Goal: Transaction & Acquisition: Purchase product/service

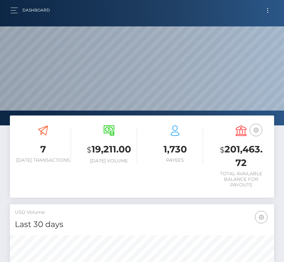
click at [266, 11] on button "Toggle navigation" at bounding box center [268, 10] width 12 height 9
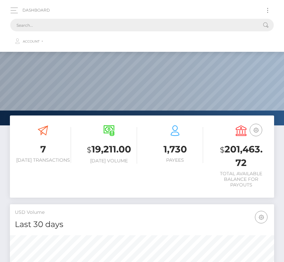
click at [96, 25] on input "text" at bounding box center [133, 25] width 246 height 13
paste input "45217"
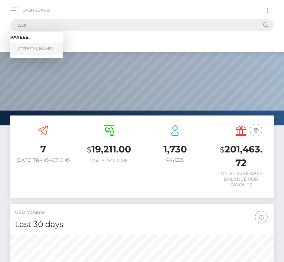
type input "45217"
click at [38, 46] on link "Vincent Foxx" at bounding box center [36, 49] width 53 height 12
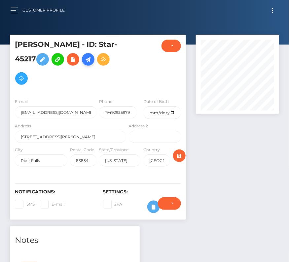
click at [91, 65] on link at bounding box center [88, 59] width 13 height 13
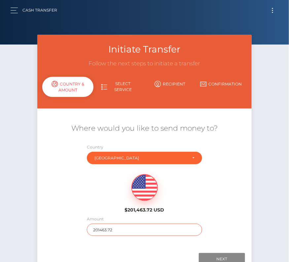
click at [106, 228] on input "201463.72" at bounding box center [144, 230] width 115 height 12
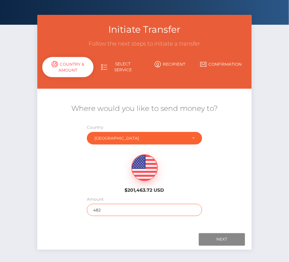
scroll to position [30, 0]
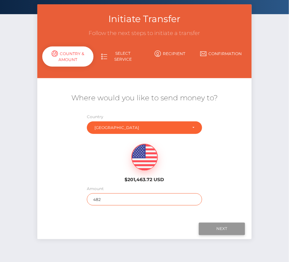
type input "482"
click at [215, 231] on input "Next" at bounding box center [222, 229] width 46 height 13
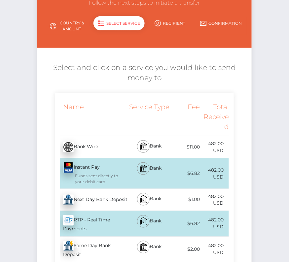
scroll to position [67, 0]
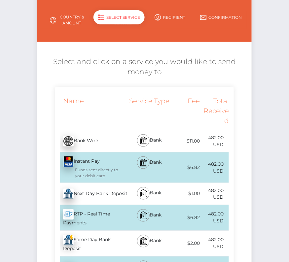
click at [109, 197] on div "Next Day Bank Deposit - USD" at bounding box center [91, 194] width 72 height 18
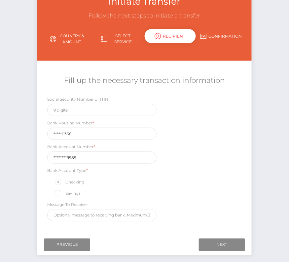
scroll to position [49, 0]
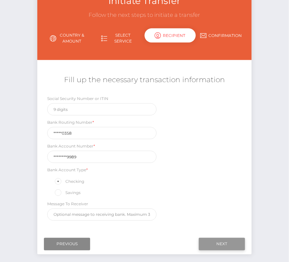
click at [211, 242] on input "Next" at bounding box center [222, 244] width 46 height 13
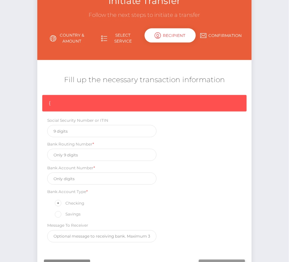
scroll to position [56, 0]
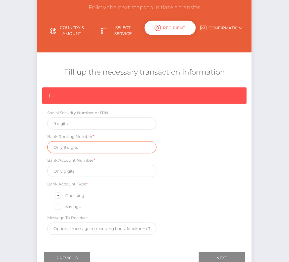
click at [68, 146] on input "text" at bounding box center [101, 147] width 109 height 12
paste input "121000358"
type input "121000358"
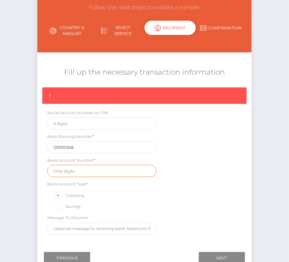
click at [83, 168] on input "text" at bounding box center [101, 171] width 109 height 12
paste input "325075899989"
type input "325075899989"
click at [189, 194] on div "{ Social Security Number or ITIN Bank Routing Number * 121000358 Bank Account N…" at bounding box center [144, 163] width 214 height 151
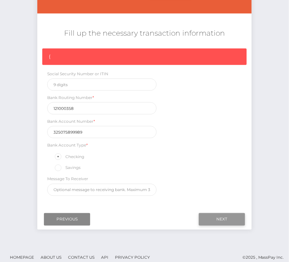
scroll to position [97, 0]
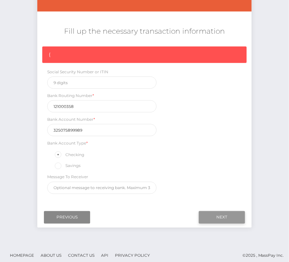
click at [218, 219] on input "Next" at bounding box center [222, 217] width 46 height 13
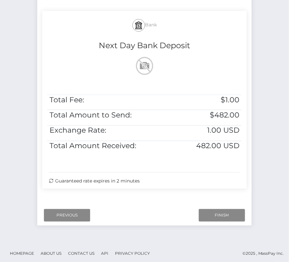
scroll to position [135, 0]
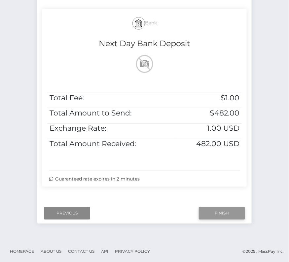
click at [210, 209] on input "Finish" at bounding box center [222, 213] width 46 height 13
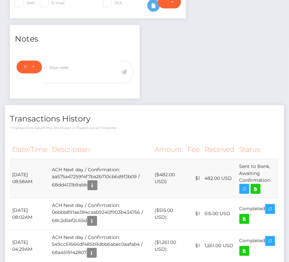
scroll to position [209, 0]
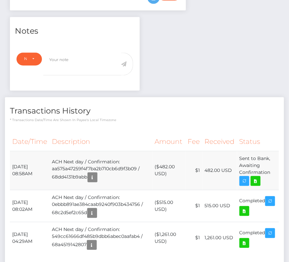
drag, startPoint x: 11, startPoint y: 162, endPoint x: 276, endPoint y: 180, distance: 265.4
click at [276, 180] on tr "October 1, 2025 08:58AM ACH Next day / Confirmation: aa575a47259f4f7ba2b710cb6d…" at bounding box center [144, 170] width 269 height 39
copy tbody "October 1, 2025 08:58AM ACH Next day / Confirmation: aa575a47259f4f7ba2b710cb6d…"
click at [257, 177] on icon at bounding box center [256, 181] width 8 height 8
click at [0, 0] on div "Vincent Foxx - ID: Star-45217 CLOSED ACTIVE E-mail Phone" at bounding box center [144, 65] width 289 height 480
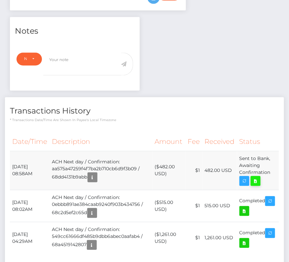
click at [255, 181] on icon at bounding box center [256, 181] width 8 height 8
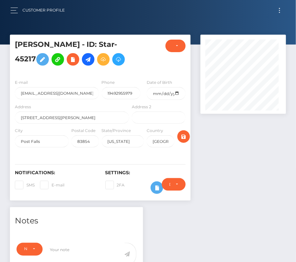
scroll to position [79, 85]
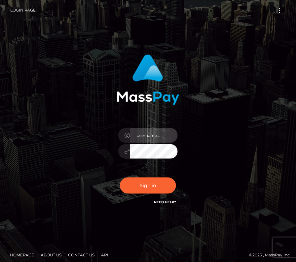
type input "kateo"
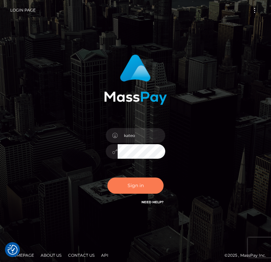
click at [133, 183] on button "Sign in" at bounding box center [135, 186] width 56 height 16
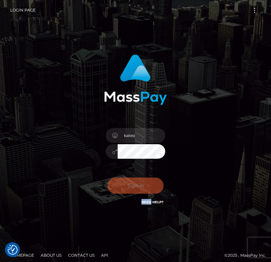
click at [133, 183] on div "0cAFcWeA44udobMWAttEXzASlBX5Wrd1vun7OvM0wgw3_lQ1L19okJR1_-Y4aYiHNV0g88Inzq09uMG…" at bounding box center [135, 188] width 69 height 29
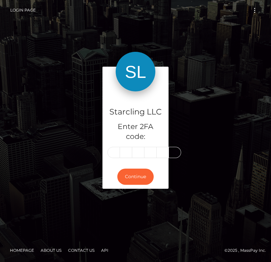
type input "3"
type input "6"
type input "9"
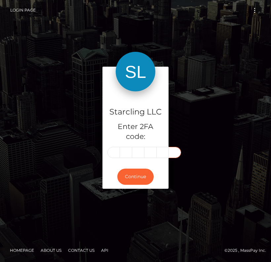
type input "3"
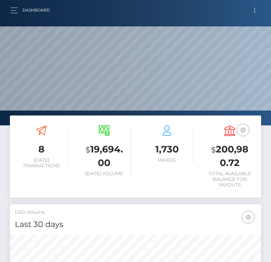
scroll to position [117, 121]
click at [250, 9] on button "Toggle navigation" at bounding box center [254, 10] width 12 height 9
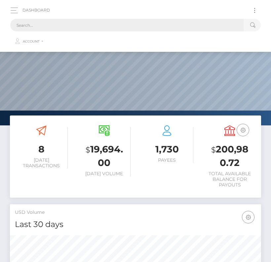
click at [90, 28] on input "text" at bounding box center [126, 25] width 233 height 13
paste input "3342450"
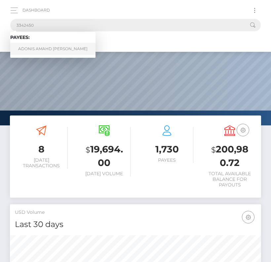
type input "3342450"
click at [58, 51] on link "ADONIS AMAHD [PERSON_NAME]" at bounding box center [52, 49] width 85 height 12
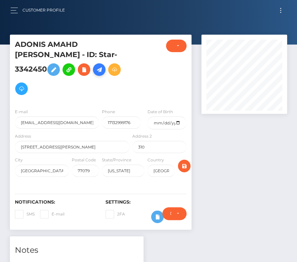
click at [95, 74] on icon at bounding box center [99, 70] width 8 height 8
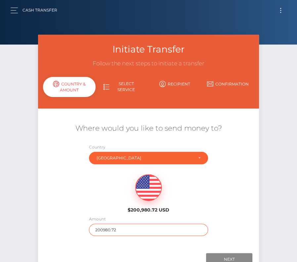
click at [107, 226] on input "200980.72" at bounding box center [148, 230] width 119 height 12
type input "217"
click at [91, 206] on div "$200,980.72 USD" at bounding box center [148, 192] width 221 height 48
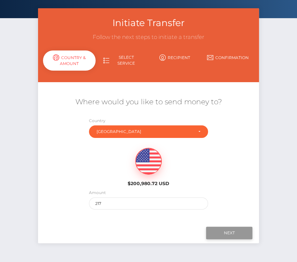
click at [220, 231] on input "Next" at bounding box center [229, 233] width 46 height 13
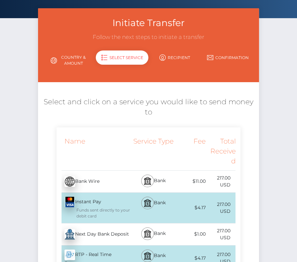
click at [99, 233] on div "Next Day Bank Deposit - USD" at bounding box center [93, 234] width 75 height 18
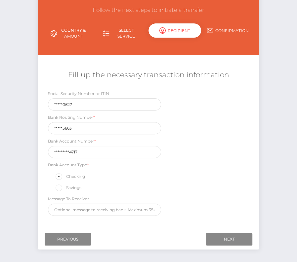
scroll to position [78, 0]
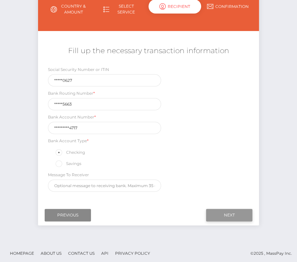
click at [231, 211] on input "Next" at bounding box center [229, 215] width 46 height 13
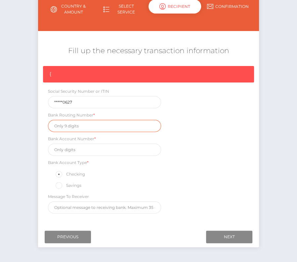
click at [70, 123] on input "text" at bounding box center [104, 126] width 113 height 12
paste input "041215663"
type input "041215663"
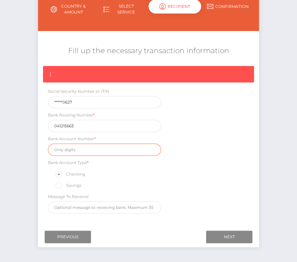
click at [84, 149] on input "text" at bounding box center [104, 150] width 113 height 12
paste input "1289389394717"
type input "1289389394717"
click at [218, 191] on div "{ Social Security Number or ITIN *****0627 Bank Routing Number * 041215663 Bank…" at bounding box center [148, 141] width 221 height 151
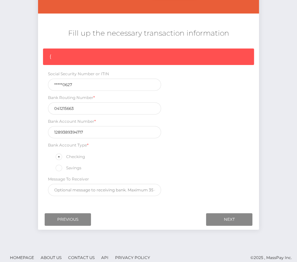
scroll to position [99, 0]
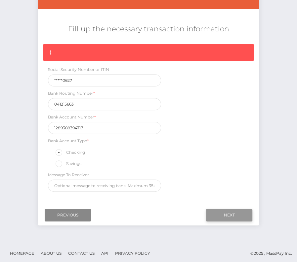
click at [229, 211] on input "Next" at bounding box center [229, 215] width 46 height 13
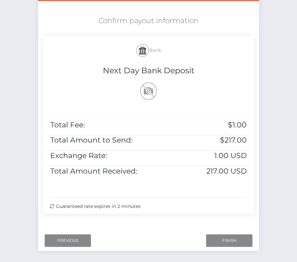
scroll to position [111, 0]
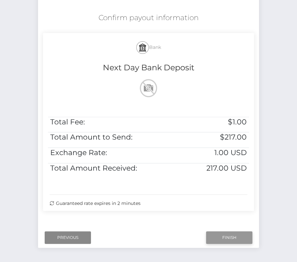
click at [228, 242] on input "Finish" at bounding box center [229, 237] width 46 height 13
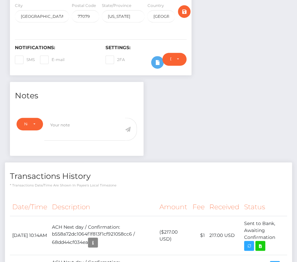
scroll to position [160, 0]
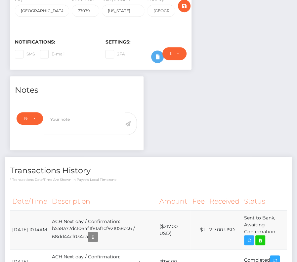
drag, startPoint x: 11, startPoint y: 213, endPoint x: 278, endPoint y: 220, distance: 266.6
click at [278, 220] on tr "[DATE] 10:14AM ACH Next day / Confirmation: b558a72dc1064f1f813f1cf921058cc6 / …" at bounding box center [148, 230] width 277 height 39
copy tr "[DATE] 10:14AM ACH Next day / Confirmation: b558a72dc1064f1f813f1cf921058cc6 / …"
click at [262, 236] on icon at bounding box center [260, 240] width 8 height 8
click at [263, 236] on icon at bounding box center [260, 240] width 8 height 8
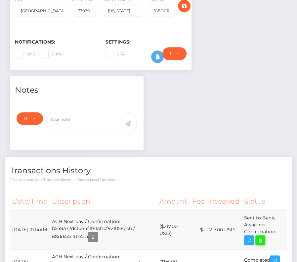
click at [0, 0] on div "ADONIS AMAHD [PERSON_NAME] - ID: Star-3342450 CLOSED ACTIVE 310" at bounding box center [148, 184] width 297 height 618
click at [130, 177] on p "* Transactions date/time are shown in payee's local timezone" at bounding box center [148, 179] width 277 height 5
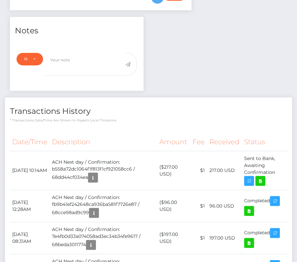
scroll to position [0, 0]
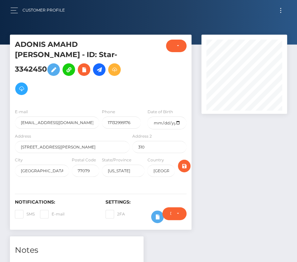
click at [279, 9] on button "Toggle navigation" at bounding box center [280, 10] width 12 height 9
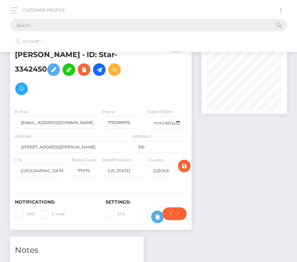
click at [125, 26] on input "text" at bounding box center [139, 25] width 259 height 13
paste input "2354142"
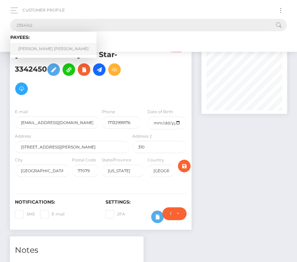
type input "2354142"
click at [38, 48] on link "[PERSON_NAME] [PERSON_NAME]" at bounding box center [53, 49] width 86 height 12
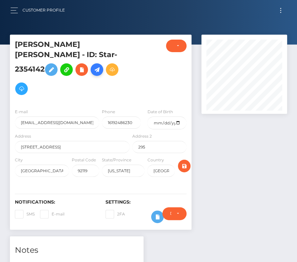
click at [101, 66] on icon at bounding box center [97, 70] width 8 height 8
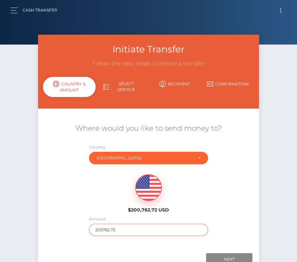
click at [113, 230] on input "200762.72" at bounding box center [148, 230] width 119 height 12
type input "636"
click at [100, 199] on div "$200,762.72 USD" at bounding box center [148, 192] width 221 height 48
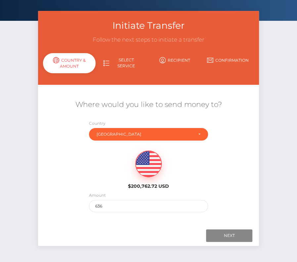
scroll to position [46, 0]
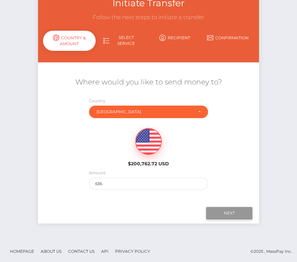
click at [225, 213] on input "Next" at bounding box center [229, 213] width 46 height 13
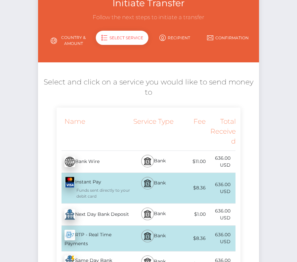
click at [74, 212] on img at bounding box center [69, 214] width 11 height 11
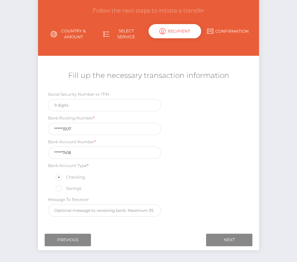
scroll to position [53, 0]
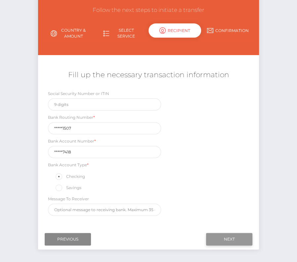
click at [231, 234] on input "Next" at bounding box center [229, 239] width 46 height 13
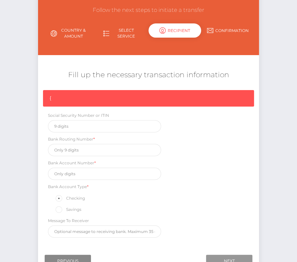
scroll to position [56, 0]
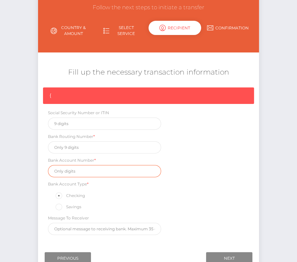
click at [75, 169] on input "text" at bounding box center [104, 171] width 113 height 12
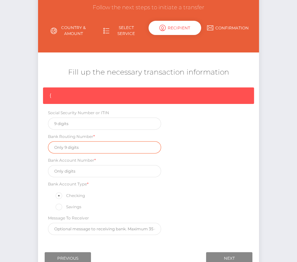
click at [68, 147] on input "text" at bounding box center [104, 147] width 113 height 12
paste input "322281507"
type input "322281507"
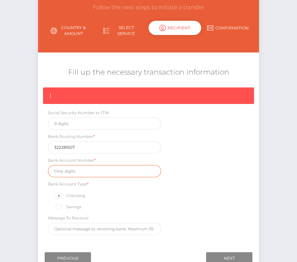
click at [73, 172] on input "text" at bounding box center [104, 171] width 113 height 12
paste input "002737418"
type input "002737418"
click at [193, 210] on div "{ Social Security Number or ITIN Bank Routing Number * 322281507 Bank Account N…" at bounding box center [148, 163] width 221 height 151
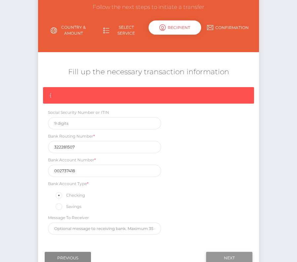
click at [224, 254] on input "Next" at bounding box center [229, 258] width 46 height 13
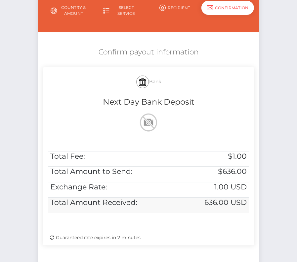
scroll to position [91, 0]
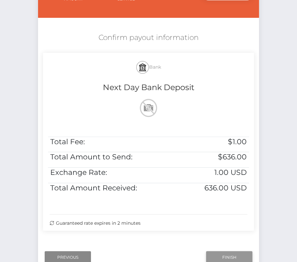
click at [217, 254] on input "Finish" at bounding box center [229, 257] width 46 height 13
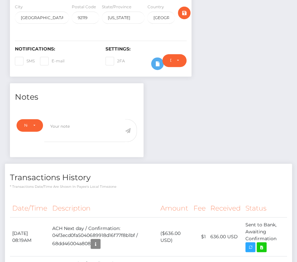
scroll to position [160, 0]
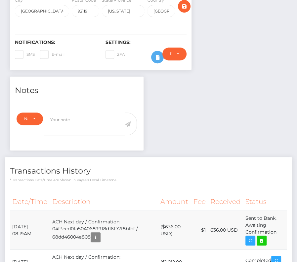
drag, startPoint x: 12, startPoint y: 213, endPoint x: 282, endPoint y: 224, distance: 270.4
click at [282, 224] on tr "October 1, 2025 08:19AM ACH Next day / Confirmation: 04f3ecd0fa5040689918d16f77…" at bounding box center [148, 230] width 277 height 39
copy tbody "October 1, 2025 08:19AM ACH Next day / Confirmation: 04f3ecd0fa5040689918d16f77…"
click at [262, 237] on icon at bounding box center [261, 241] width 8 height 8
click at [0, 0] on div "Somer Rai Hitt-Brown - ID: Star-2354142 CLOSED ACTIVE 295" at bounding box center [148, 152] width 297 height 554
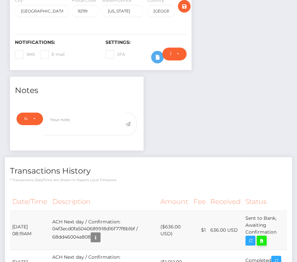
click at [261, 237] on icon at bounding box center [261, 241] width 8 height 8
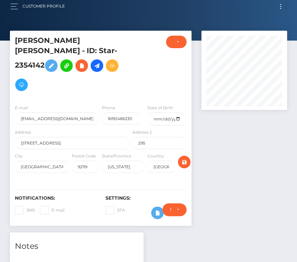
scroll to position [0, 0]
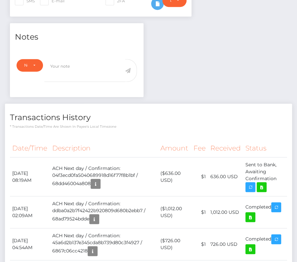
click at [100, 119] on div "Transactions History * Transactions date/time are shown in payee's local timezo…" at bounding box center [148, 220] width 287 height 232
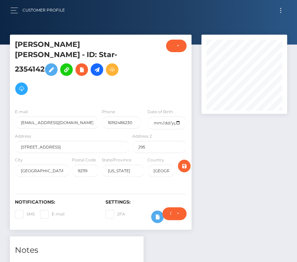
click at [279, 11] on button "Toggle navigation" at bounding box center [280, 10] width 12 height 9
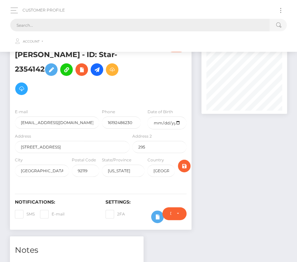
click at [57, 24] on input "text" at bounding box center [139, 25] width 259 height 13
paste input "3515872"
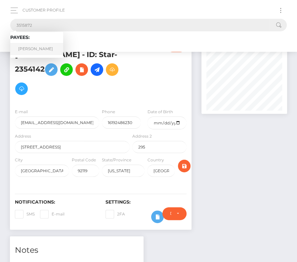
type input "3515872"
click at [34, 50] on link "Steven Klein" at bounding box center [36, 49] width 53 height 12
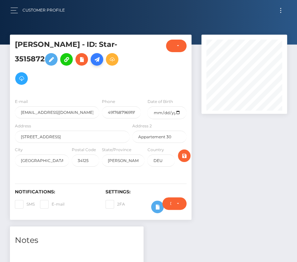
click at [99, 58] on icon at bounding box center [97, 59] width 8 height 8
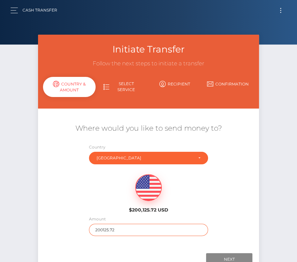
click at [130, 226] on input "200125.72" at bounding box center [148, 230] width 119 height 12
type input "394"
click at [97, 193] on div "$200,125.72 USD" at bounding box center [148, 192] width 221 height 48
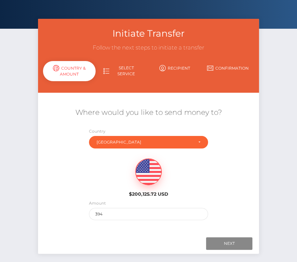
scroll to position [17, 0]
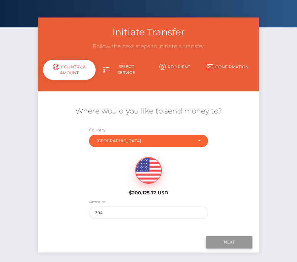
click at [225, 238] on input "Next" at bounding box center [229, 242] width 46 height 13
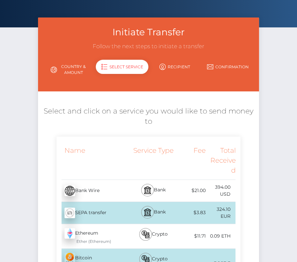
click at [103, 207] on div "SEPA transfer - EUR" at bounding box center [93, 213] width 75 height 18
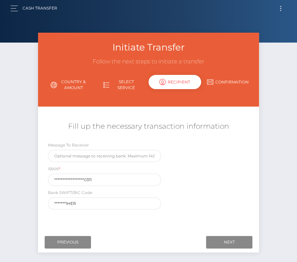
scroll to position [0, 0]
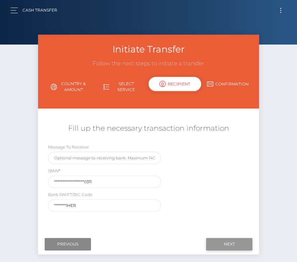
click at [223, 241] on input "Next" at bounding box center [229, 244] width 46 height 13
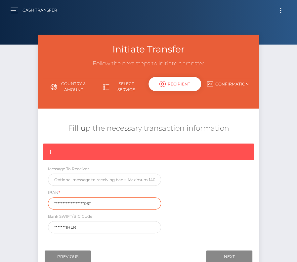
drag, startPoint x: 105, startPoint y: 204, endPoint x: 27, endPoint y: 204, distance: 77.9
click at [27, 204] on div "Initiate Transfer Follow the next steps to initiate a transfer Country & Amount…" at bounding box center [148, 159] width 297 height 249
paste input "DE5853250000000142"
type input "DE58532500000001420311"
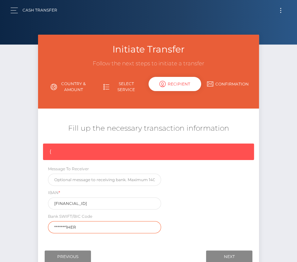
drag, startPoint x: 84, startPoint y: 227, endPoint x: 42, endPoint y: 227, distance: 41.9
click at [42, 227] on div "{ Message To Receiver IBAN * DE58532500000001420311 Bank SWIFT/BIC Code *******…" at bounding box center [148, 190] width 221 height 93
paste input "HELADEF"
type input "HELADEF1HER"
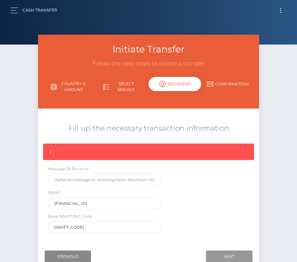
click at [220, 253] on input "Next" at bounding box center [229, 257] width 46 height 13
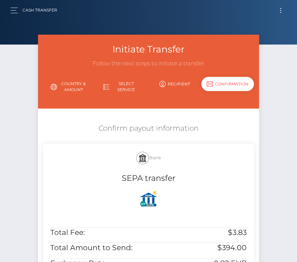
scroll to position [71, 0]
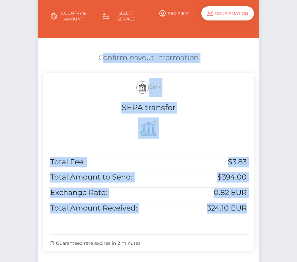
drag, startPoint x: 96, startPoint y: 52, endPoint x: 244, endPoint y: 239, distance: 238.6
click at [244, 239] on div "Confirm payout information Bank SEPA transfer Total Fee: $3.83 Total Amount to …" at bounding box center [148, 154] width 221 height 208
copy div "Confirm payout information Bank SEPA transfer Total Fee: $3.83 Total Amount to …"
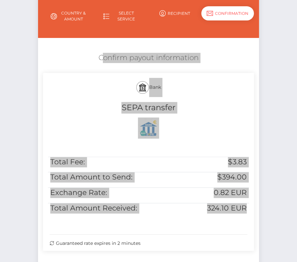
scroll to position [135, 0]
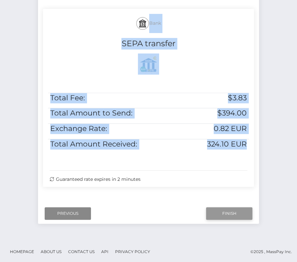
click at [220, 211] on input "Finish" at bounding box center [229, 213] width 46 height 13
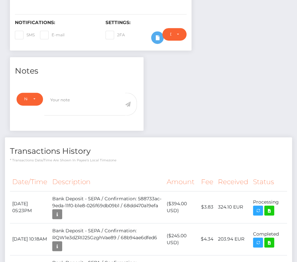
scroll to position [179, 0]
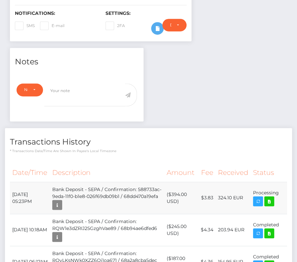
drag, startPoint x: 12, startPoint y: 192, endPoint x: 284, endPoint y: 195, distance: 272.1
click at [284, 195] on tr "October 1, 2025 05:23PM Bank Deposit - SEPA / Confirmation: 588733ac-9eda-11f0-…" at bounding box center [148, 198] width 277 height 32
copy tbody "October 1, 2025 05:23PM Bank Deposit - SEPA / Confirmation: 588733ac-9eda-11f0-…"
click at [270, 199] on icon at bounding box center [269, 201] width 8 height 8
click at [0, 0] on div "Steven Klein - ID: Star-3515872 CLOSED ACTIVE E-mail City" at bounding box center [148, 103] width 297 height 495
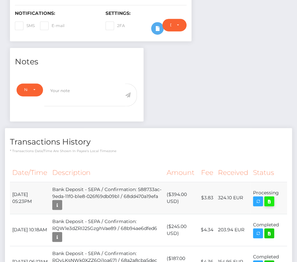
click at [269, 200] on icon at bounding box center [269, 201] width 8 height 8
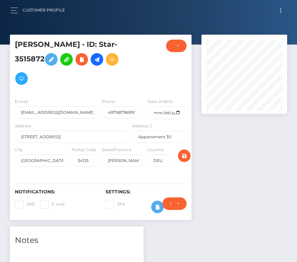
click at [90, 176] on div "Notifications: SMS E-mail Settings: 2FA" at bounding box center [100, 196] width 181 height 47
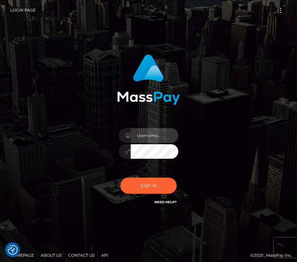
click at [141, 134] on input "text" at bounding box center [154, 135] width 48 height 15
type input "kateo"
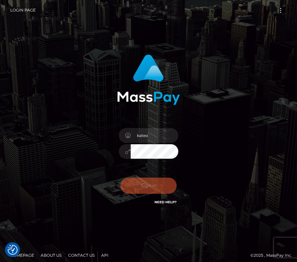
click at [161, 160] on div "kateo" at bounding box center [148, 148] width 69 height 51
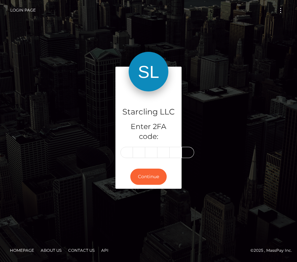
type input "2"
type input "9"
type input "4"
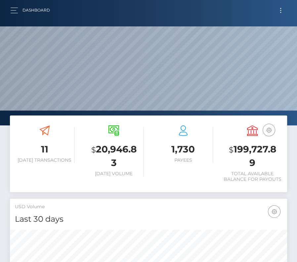
scroll to position [117, 133]
